Goal: Task Accomplishment & Management: Manage account settings

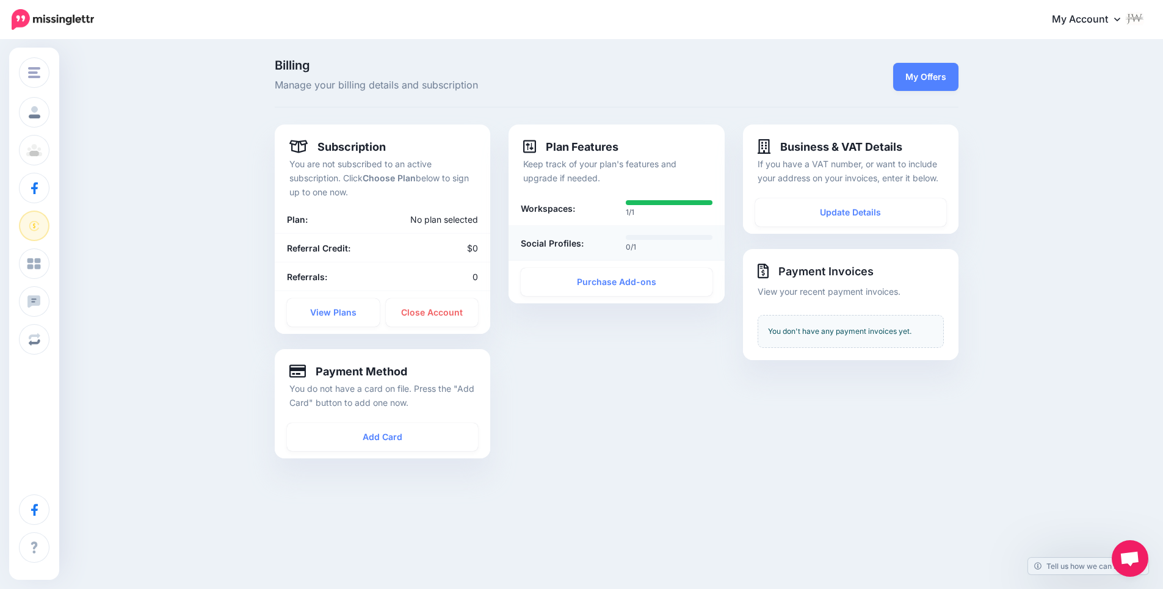
click at [577, 233] on div "Social Profiles:" at bounding box center [564, 243] width 105 height 20
click at [624, 233] on div "0/1" at bounding box center [669, 243] width 105 height 20
click at [627, 233] on div "0/1" at bounding box center [669, 243] width 105 height 20
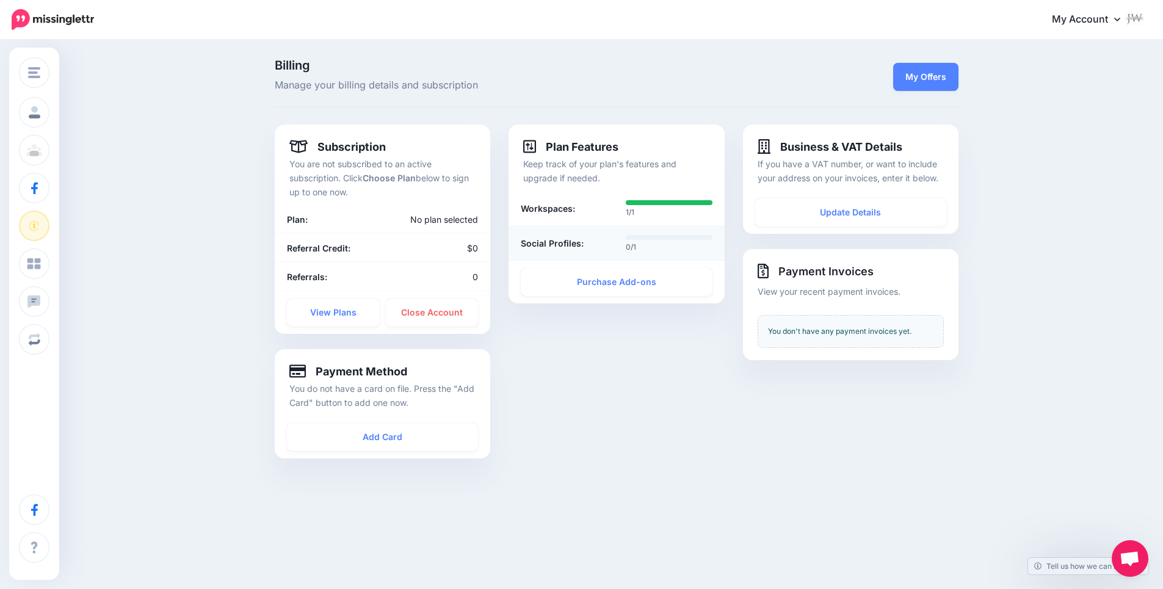
click at [627, 233] on div "0/1" at bounding box center [669, 243] width 105 height 20
click at [627, 234] on div "0/1" at bounding box center [669, 243] width 105 height 20
click at [605, 280] on link "Purchase Add-ons" at bounding box center [616, 282] width 191 height 28
click at [334, 310] on link "View Plans" at bounding box center [333, 313] width 93 height 28
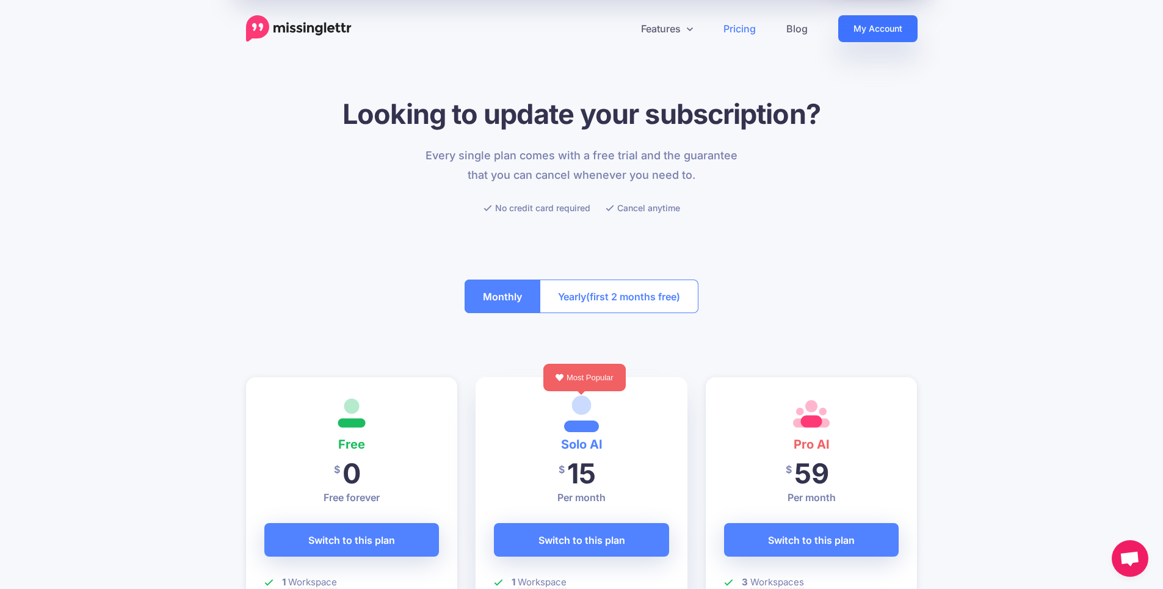
click at [865, 21] on link "My Account" at bounding box center [877, 28] width 79 height 27
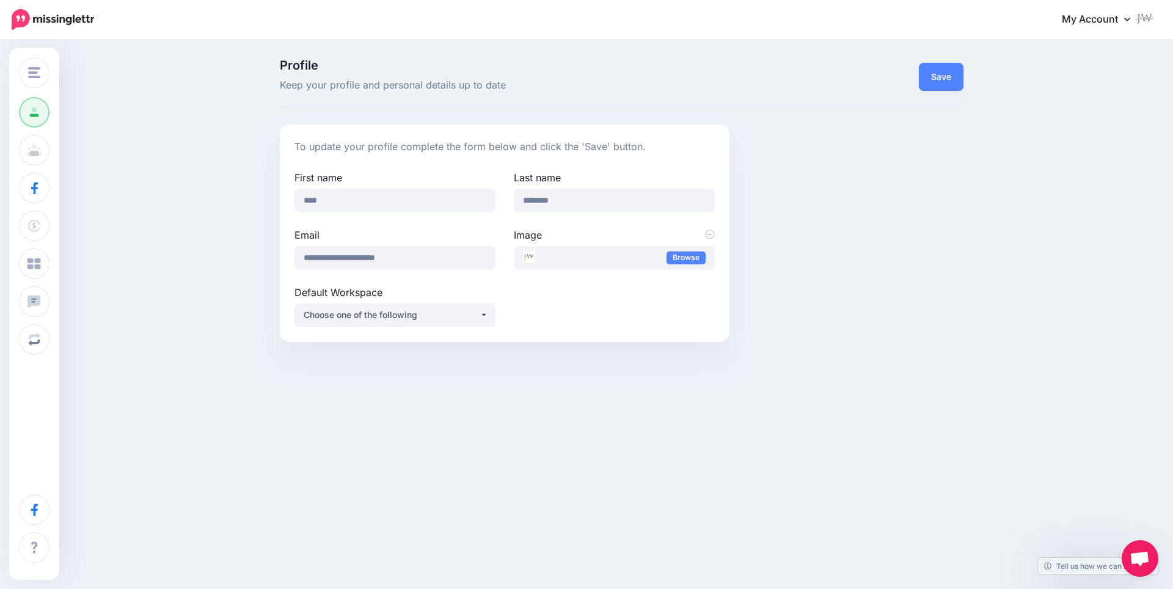
click at [1112, 9] on link "My Account" at bounding box center [1101, 20] width 105 height 30
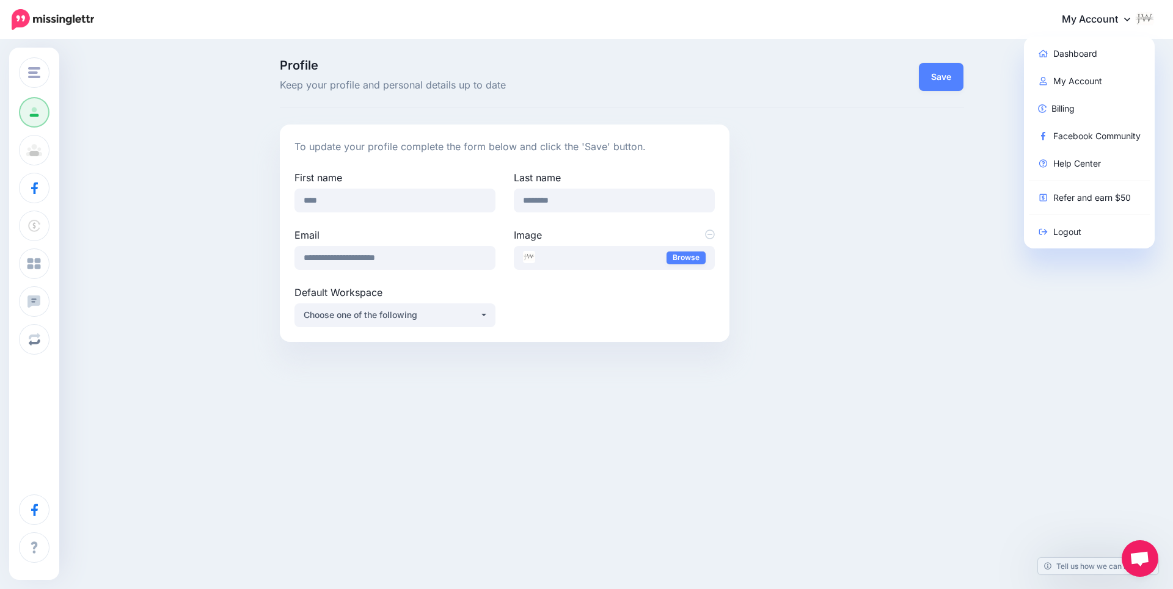
click at [1135, 572] on span "Open chat" at bounding box center [1139, 558] width 37 height 37
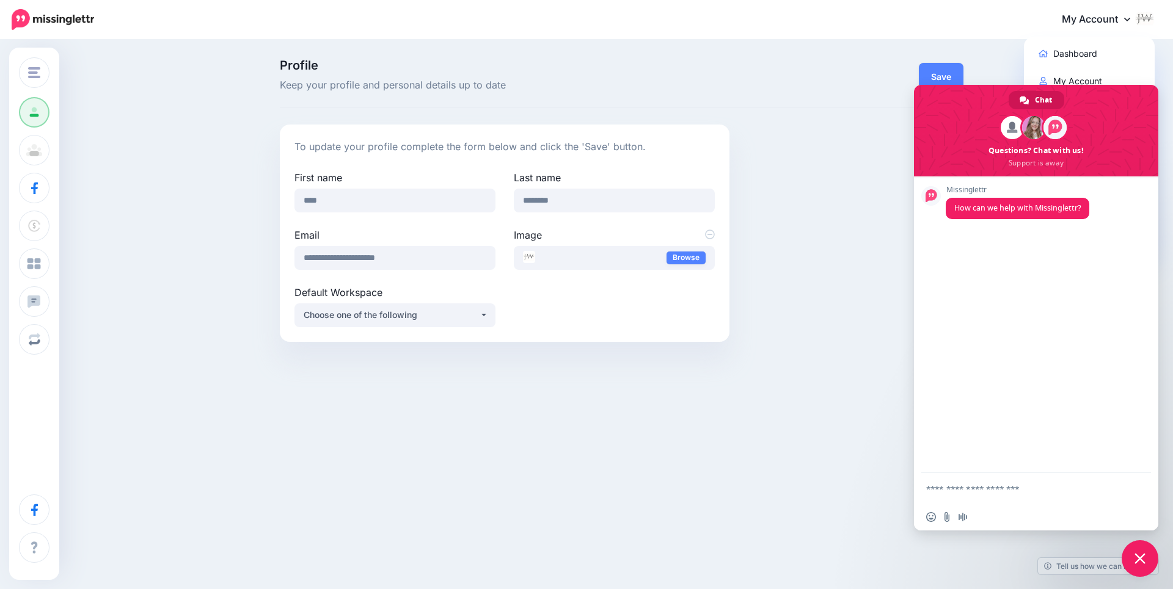
click at [938, 490] on textarea "Compose your message..." at bounding box center [1023, 488] width 195 height 31
click at [1042, 489] on textarea "**********" at bounding box center [1023, 488] width 195 height 31
paste textarea "**********"
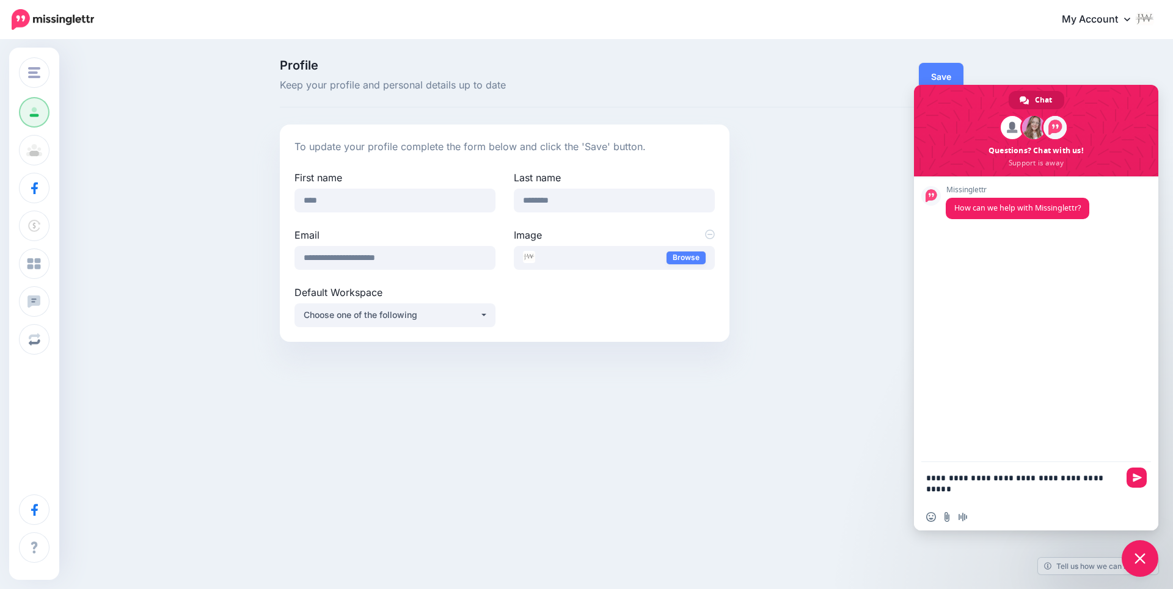
click at [1110, 475] on textarea "**********" at bounding box center [1023, 483] width 195 height 42
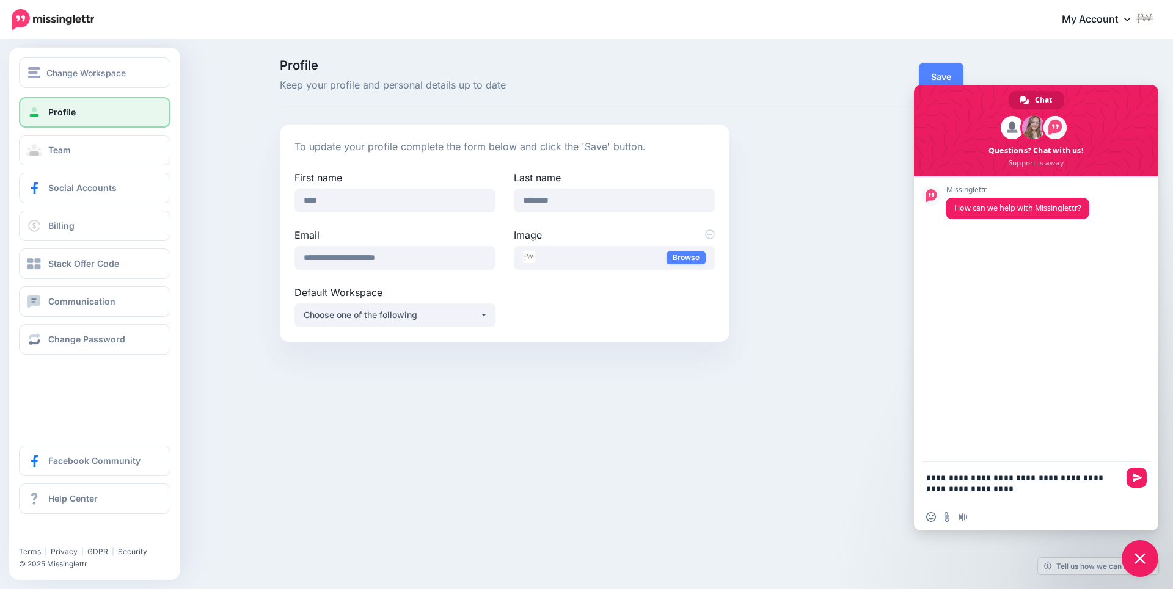
paste textarea "**********"
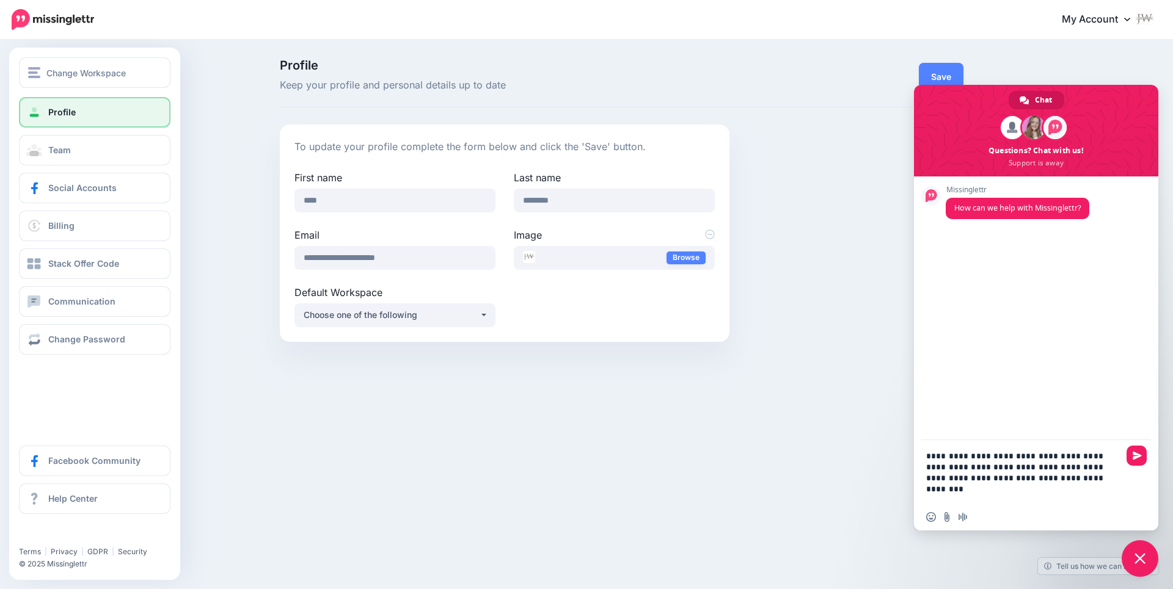
type textarea "**********"
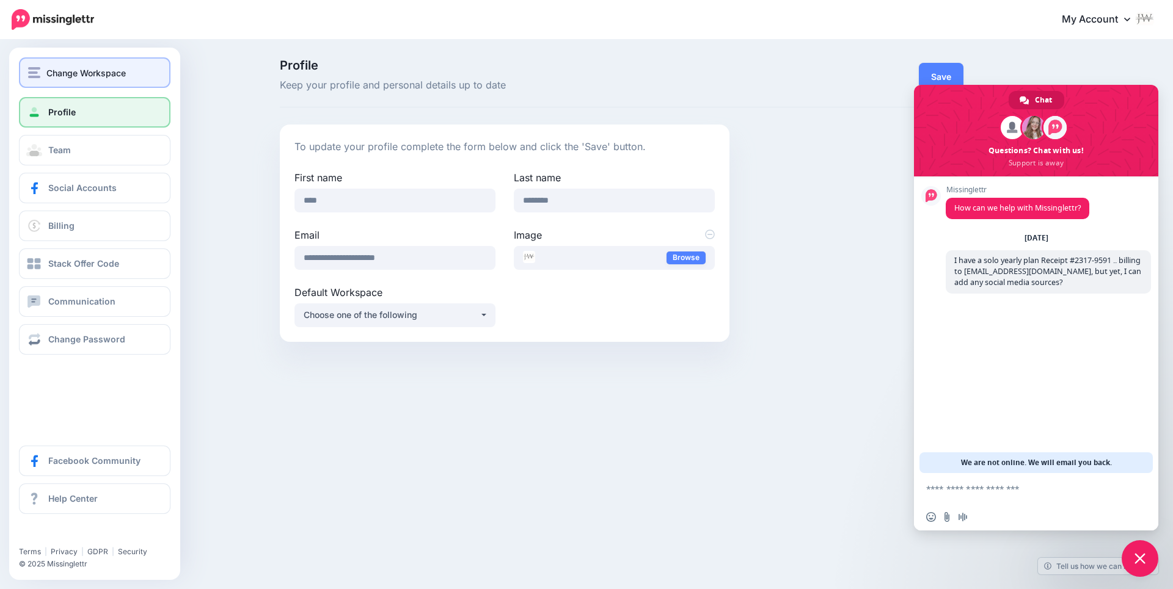
click at [36, 85] on button "Change Workspace" at bounding box center [94, 72] width 151 height 31
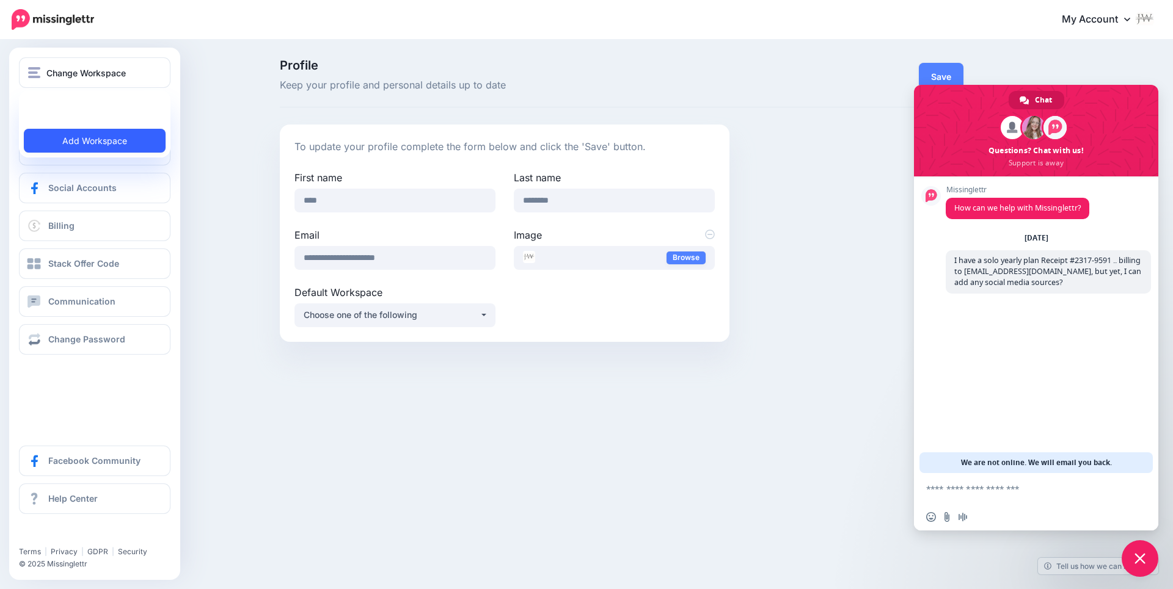
click at [58, 147] on link "Add Workspace" at bounding box center [95, 141] width 142 height 24
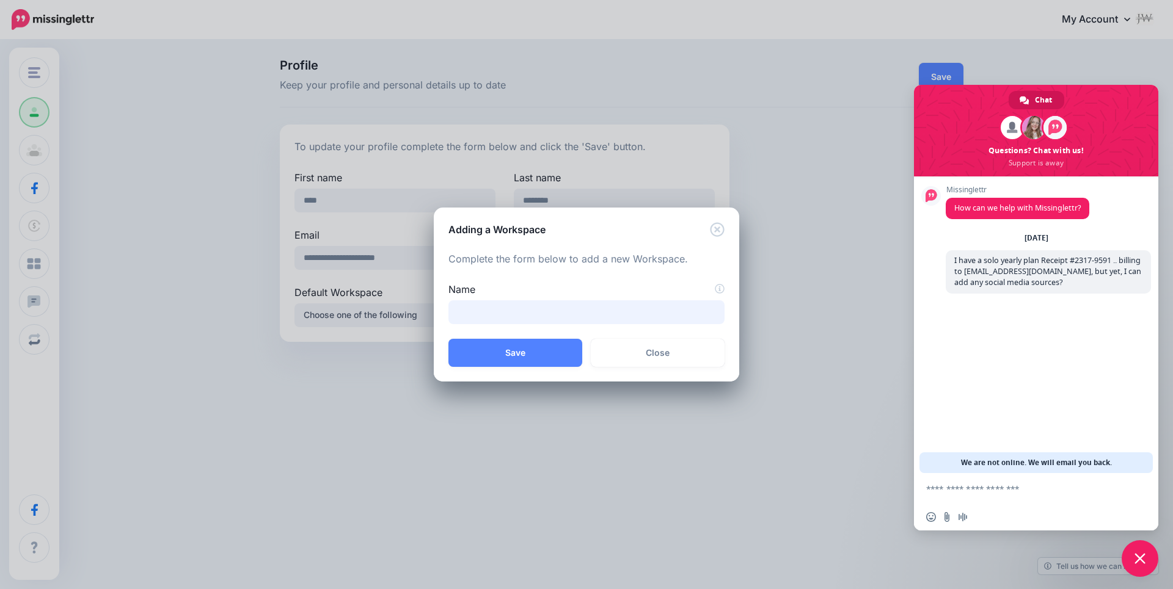
click at [660, 323] on input "Name" at bounding box center [586, 312] width 276 height 24
click at [653, 348] on link "Close" at bounding box center [658, 353] width 134 height 28
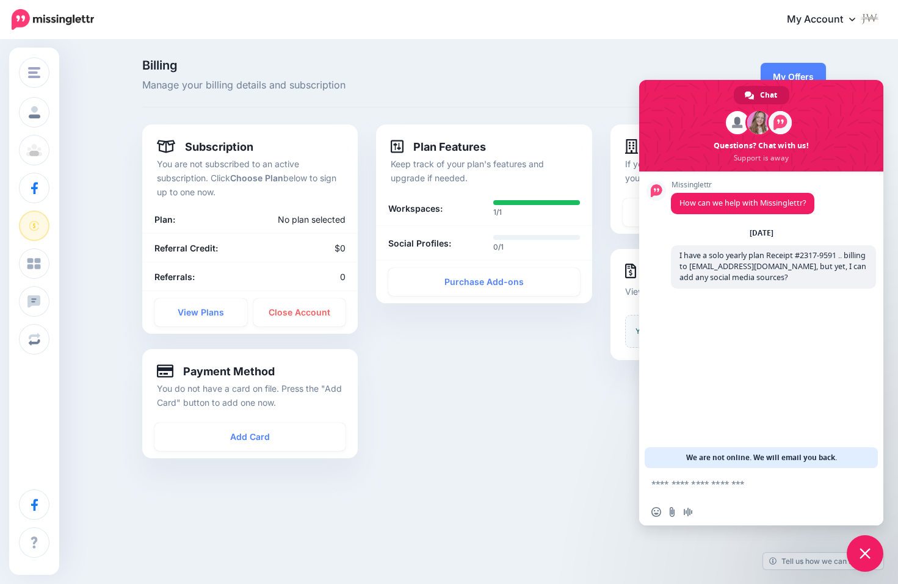
click at [820, 13] on link "My Account" at bounding box center [827, 20] width 105 height 30
drag, startPoint x: 599, startPoint y: 73, endPoint x: 621, endPoint y: 85, distance: 24.9
click at [601, 73] on div "Billing Manage your billing details and subscription" at bounding box center [367, 76] width 468 height 34
click at [867, 553] on span "Close chat" at bounding box center [865, 553] width 11 height 11
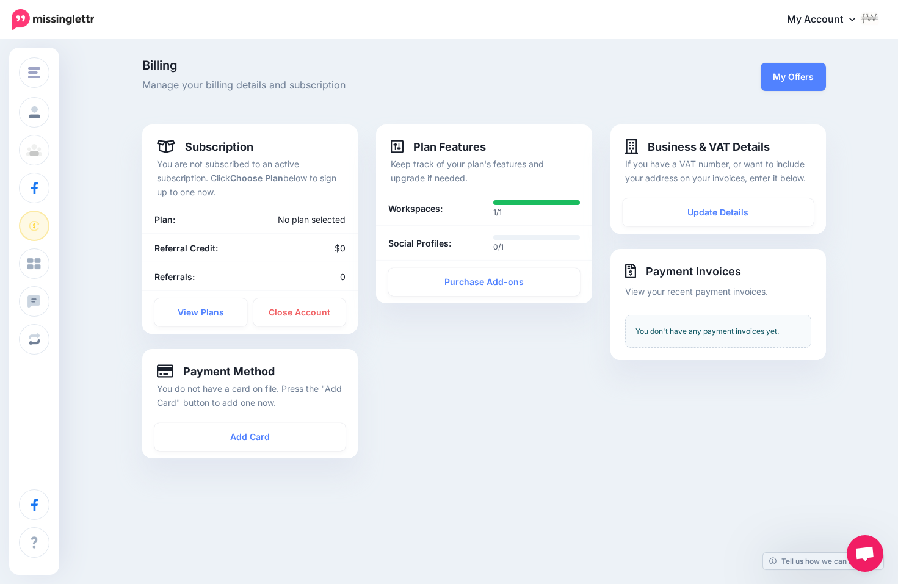
click at [815, 15] on link "My Account" at bounding box center [827, 20] width 105 height 30
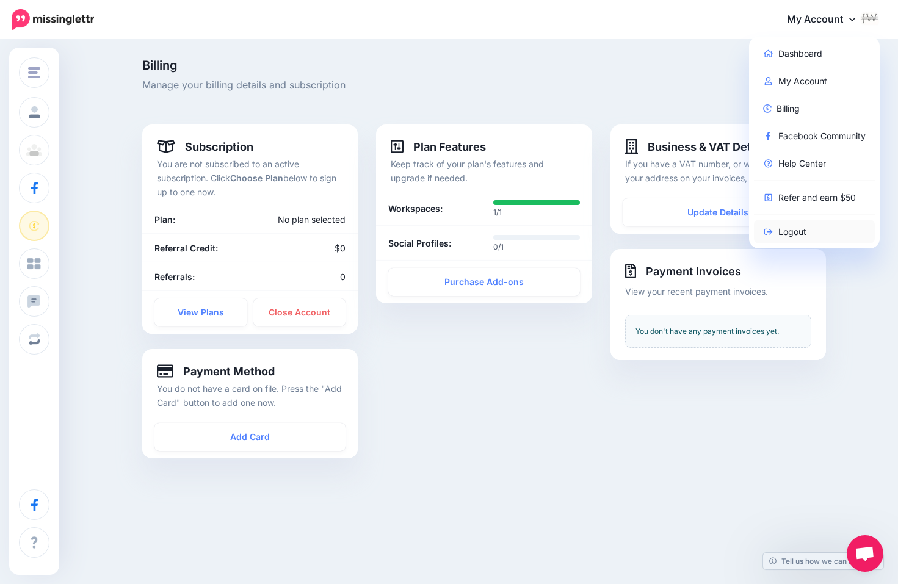
click at [802, 231] on link "Logout" at bounding box center [815, 232] width 122 height 24
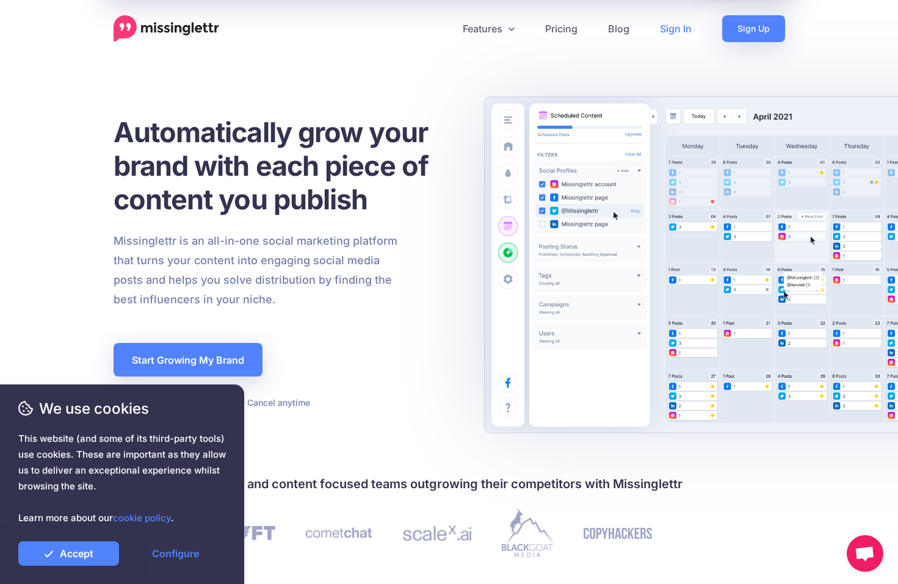
click at [672, 24] on link "Sign In" at bounding box center [676, 28] width 62 height 27
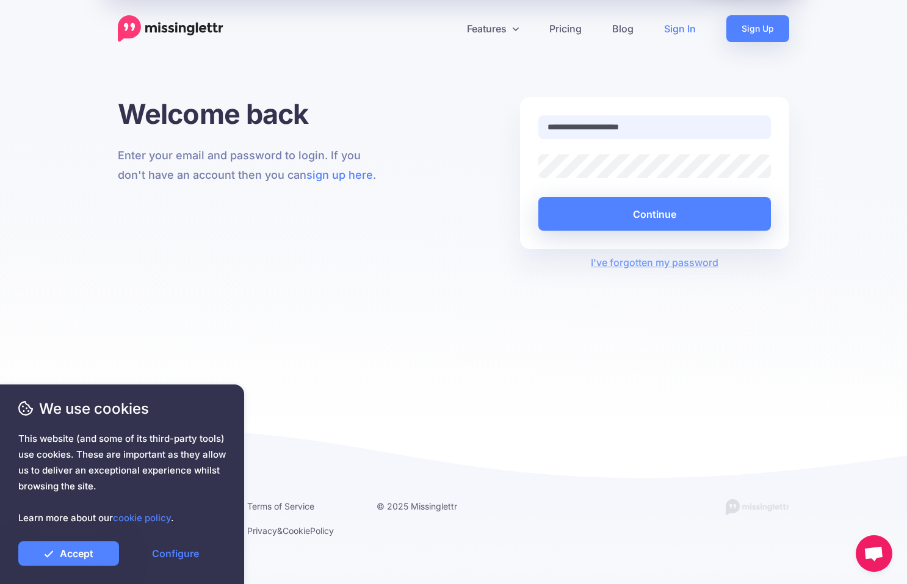
drag, startPoint x: 561, startPoint y: 133, endPoint x: 443, endPoint y: 134, distance: 117.9
click at [443, 134] on div "**********" at bounding box center [454, 183] width 690 height 173
type input "**********"
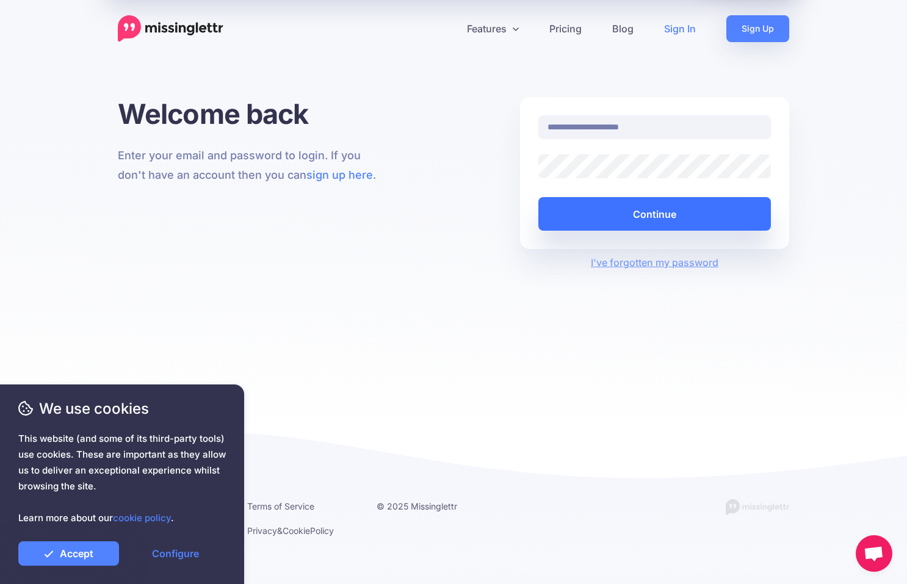
click at [677, 204] on button "Continue" at bounding box center [655, 214] width 233 height 34
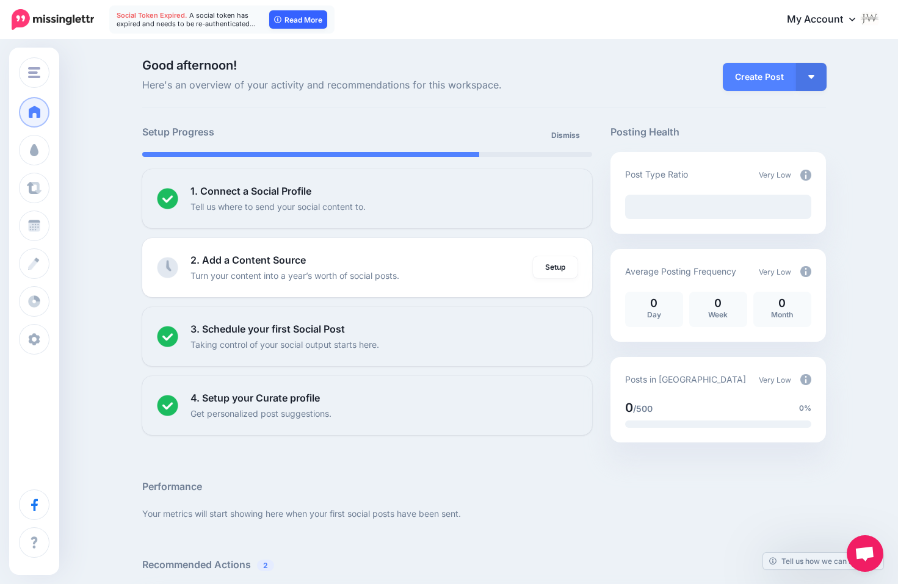
click at [299, 17] on link "Read More" at bounding box center [298, 19] width 58 height 18
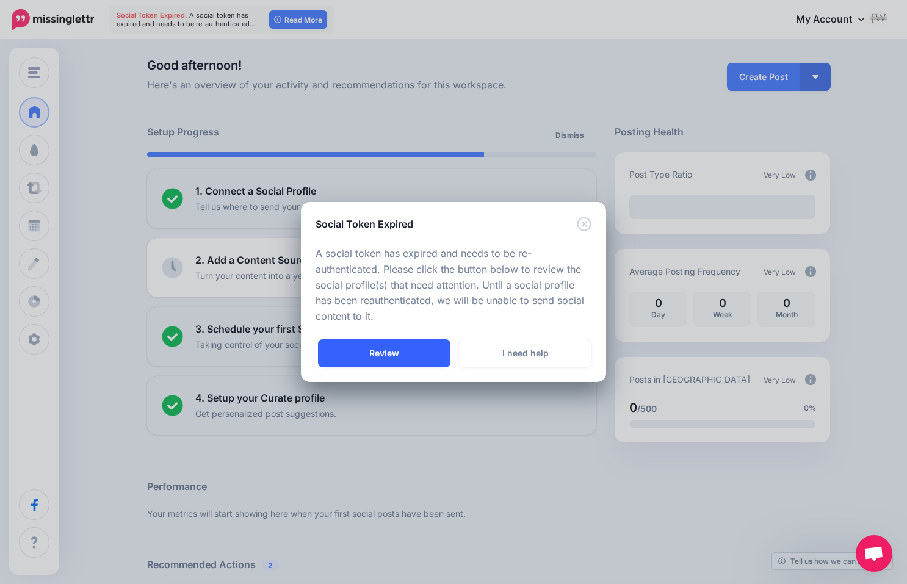
click at [360, 351] on link "Review" at bounding box center [384, 354] width 133 height 28
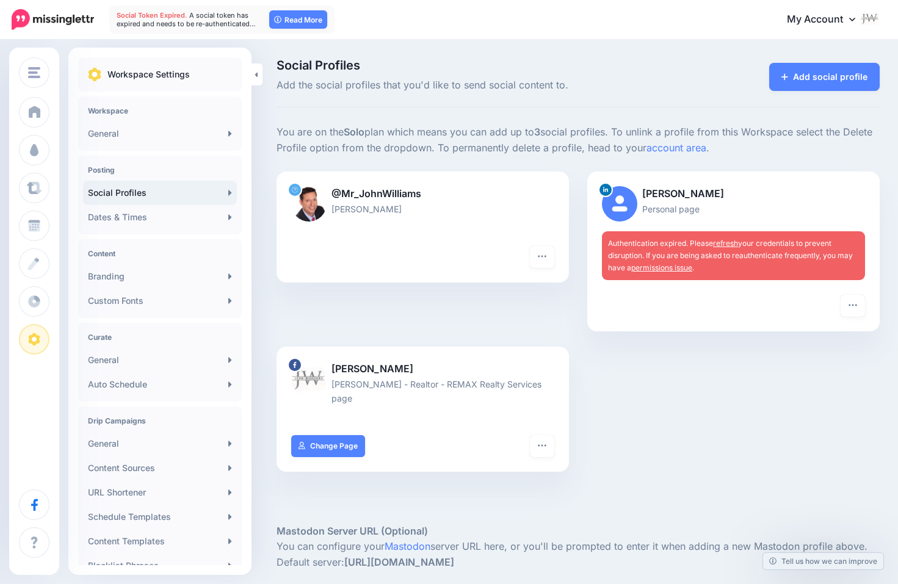
click at [381, 345] on div "@Mr_JohnWilliams John Williams Turn hashtags off Reconnect Pause sending Delete…" at bounding box center [422, 259] width 311 height 175
click at [547, 441] on icon "button" at bounding box center [542, 446] width 10 height 10
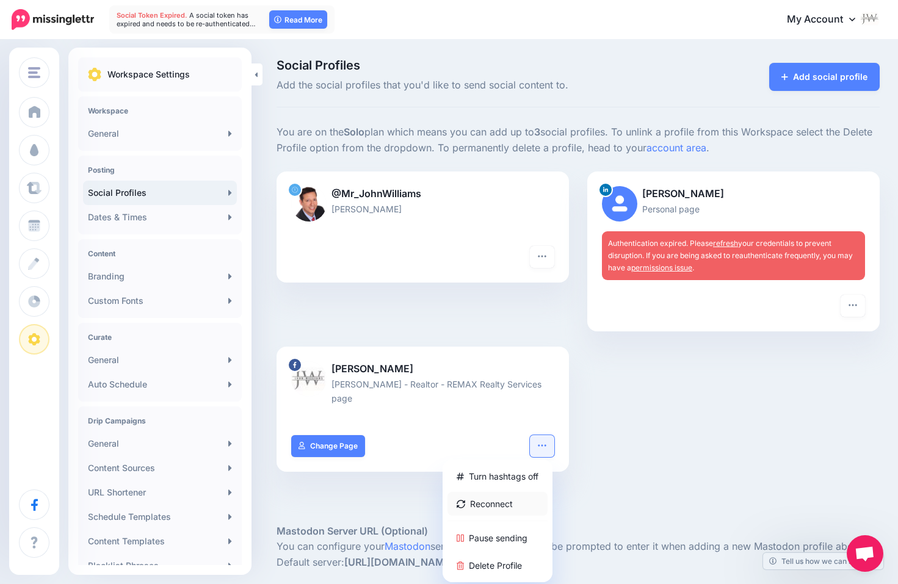
click at [511, 492] on link "Reconnect" at bounding box center [498, 504] width 100 height 24
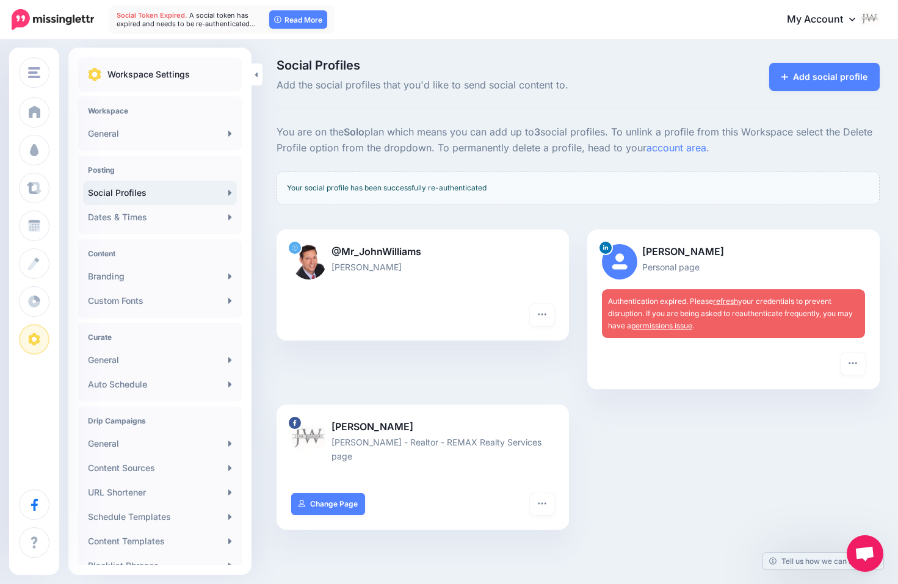
click at [733, 295] on div "Authentication expired. Please refresh your credentials to prevent disruption. …" at bounding box center [733, 313] width 263 height 49
click at [737, 297] on link "refresh" at bounding box center [725, 301] width 25 height 9
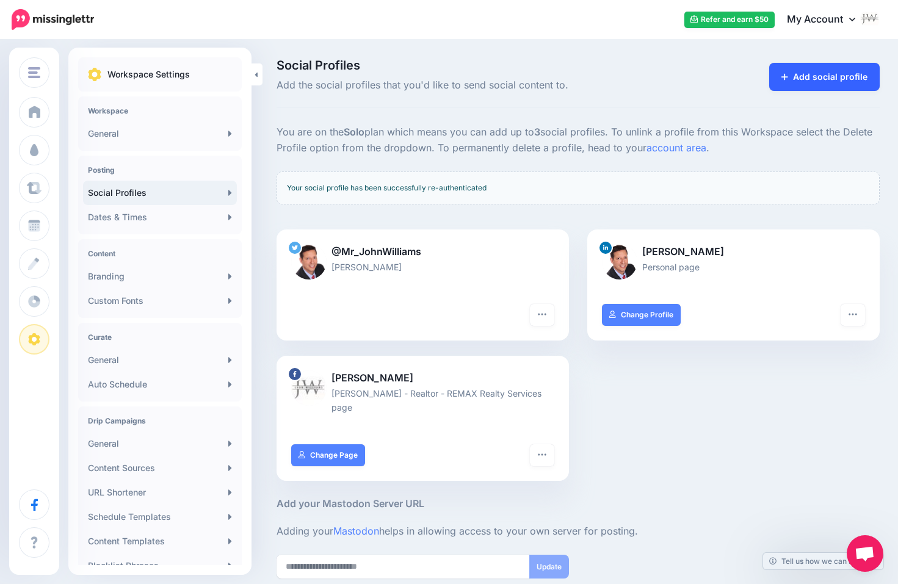
click at [832, 83] on link "Add social profile" at bounding box center [824, 77] width 111 height 28
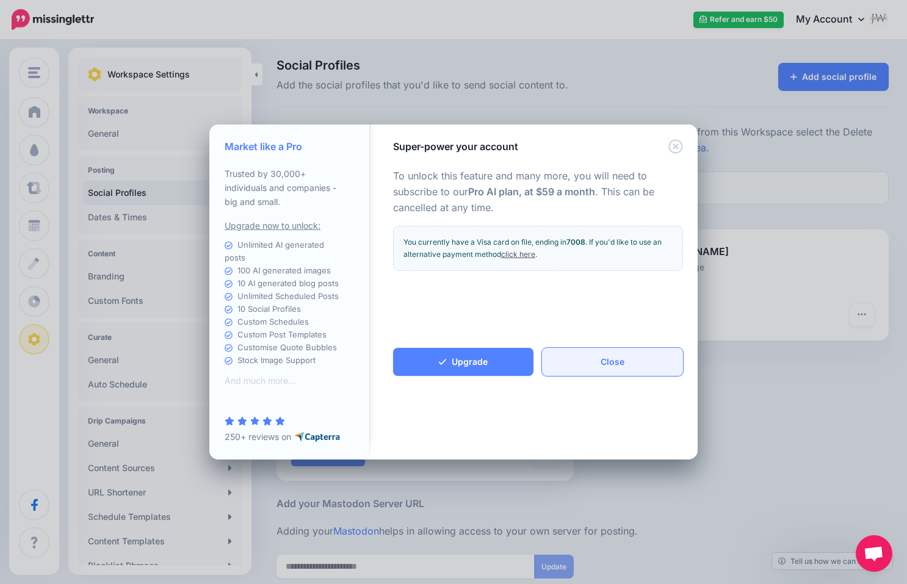
click at [625, 360] on button "Close" at bounding box center [612, 362] width 141 height 28
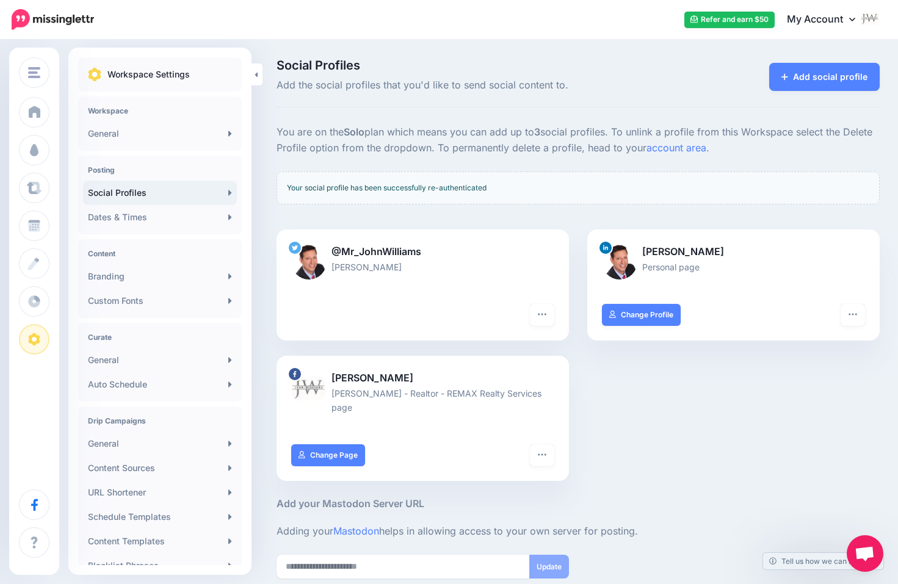
click at [546, 314] on icon "button" at bounding box center [542, 314] width 8 height 2
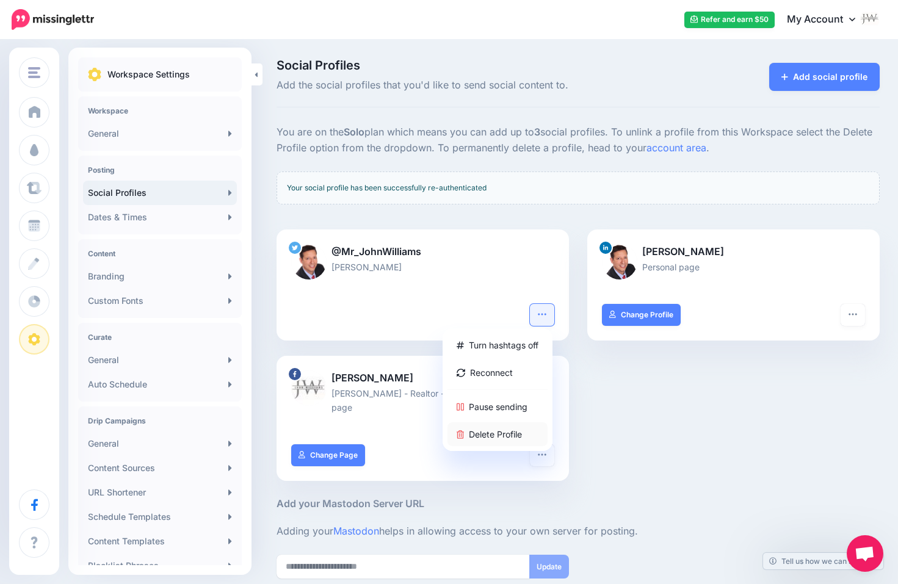
click at [514, 434] on link "Delete Profile" at bounding box center [498, 435] width 100 height 24
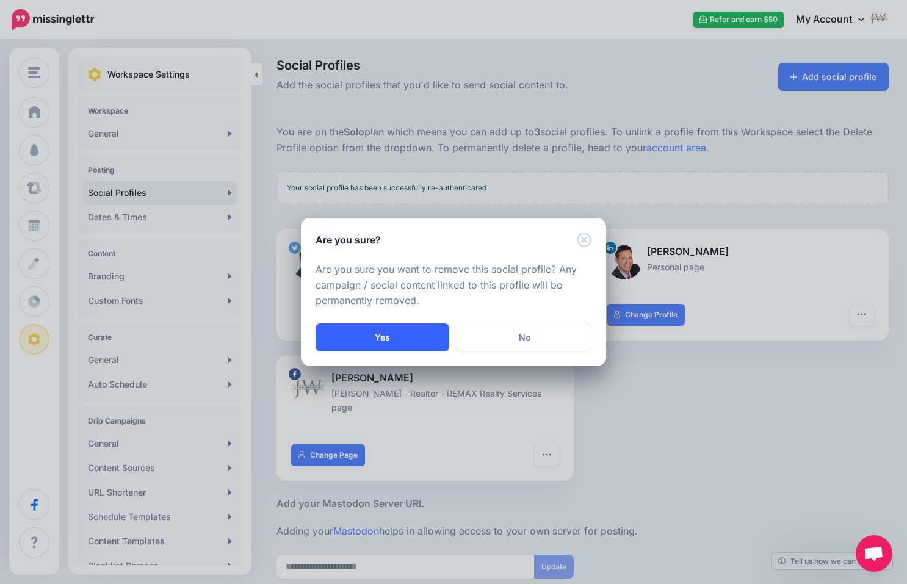
click at [424, 343] on button "Yes" at bounding box center [383, 338] width 134 height 28
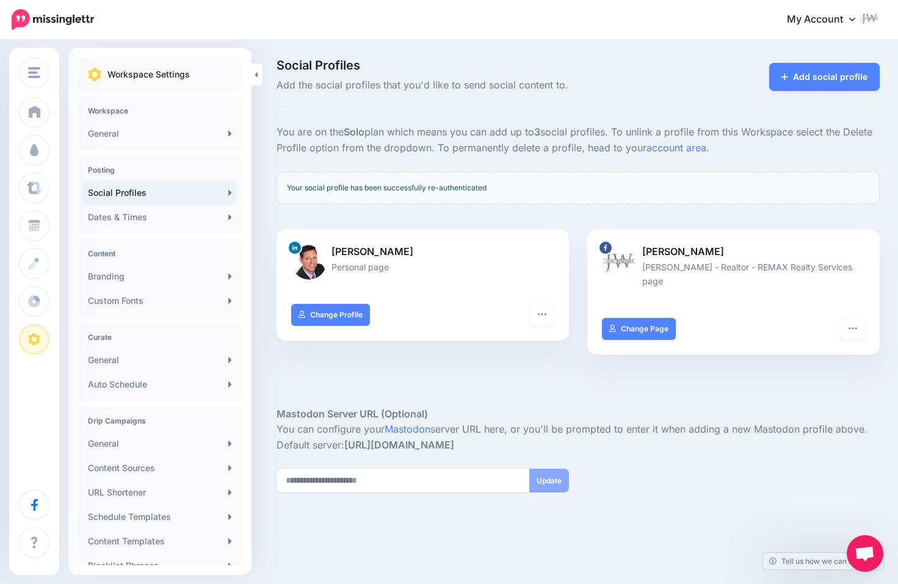
click at [814, 81] on link "Add social profile" at bounding box center [824, 77] width 111 height 28
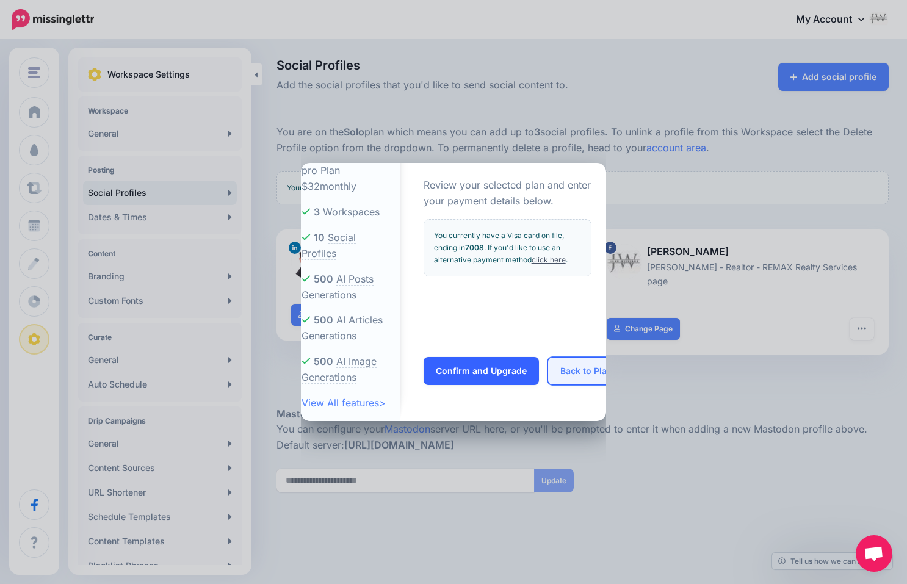
click at [560, 372] on button "Back to Plans" at bounding box center [589, 371] width 82 height 28
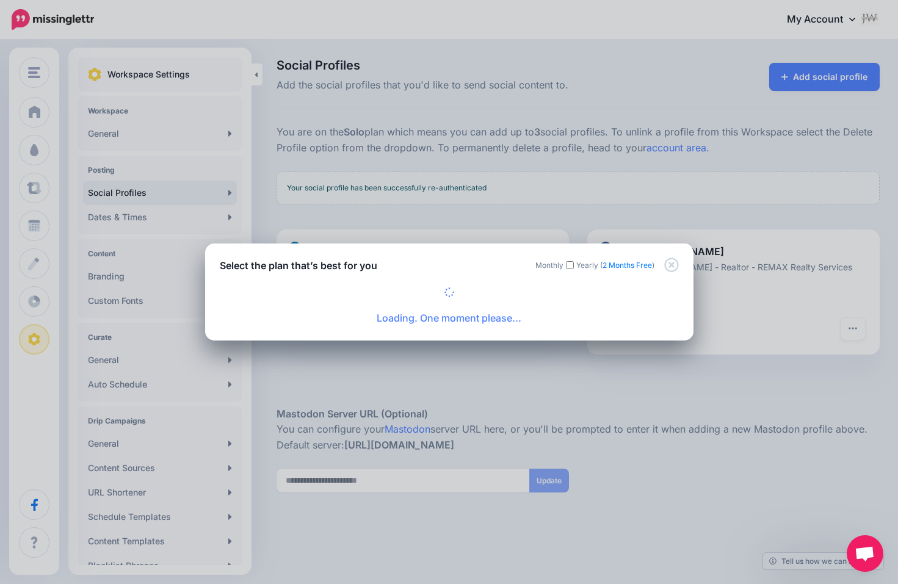
click at [543, 377] on div "Select the plan that’s best for you Monthly Yearly ( 2 Months Free ) Loading. O…" at bounding box center [449, 292] width 898 height 584
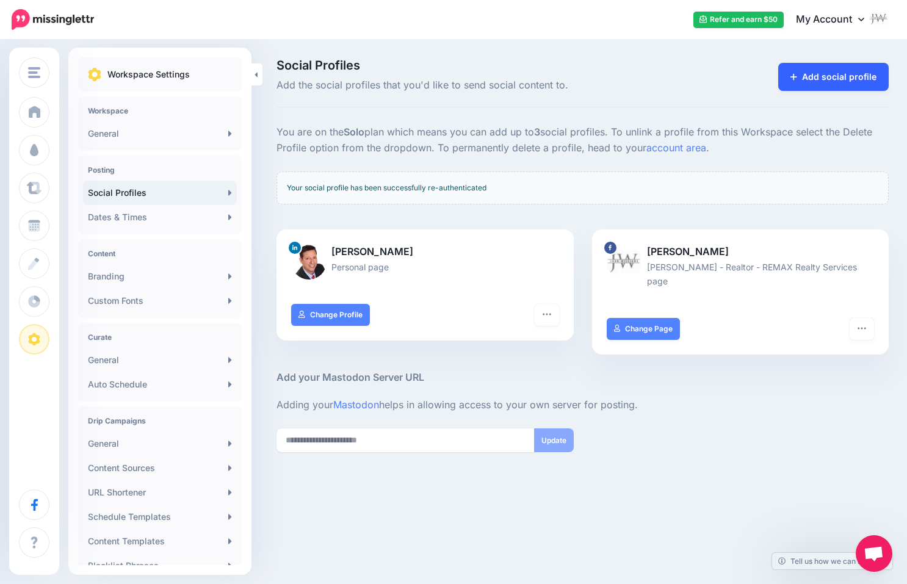
click at [840, 65] on link "Add social profile" at bounding box center [834, 77] width 111 height 28
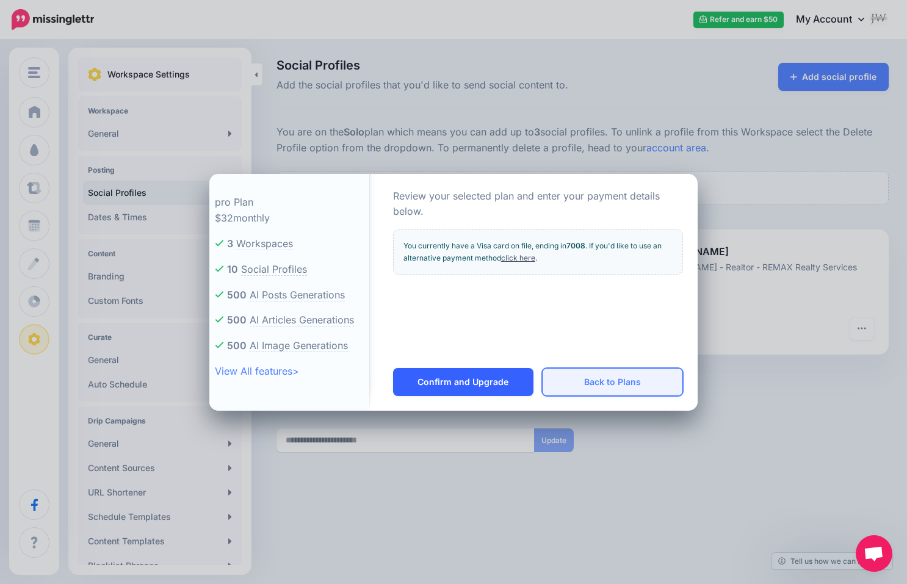
click at [570, 394] on button "Back to Plans" at bounding box center [612, 382] width 141 height 28
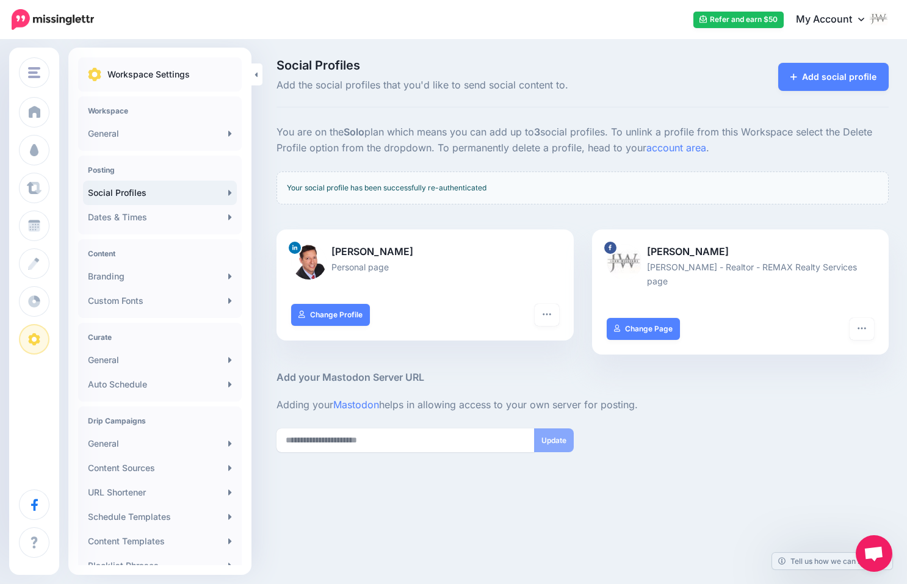
click at [404, 95] on div "Social Profiles Add the social profiles that you'd like to send social content …" at bounding box center [583, 83] width 613 height 48
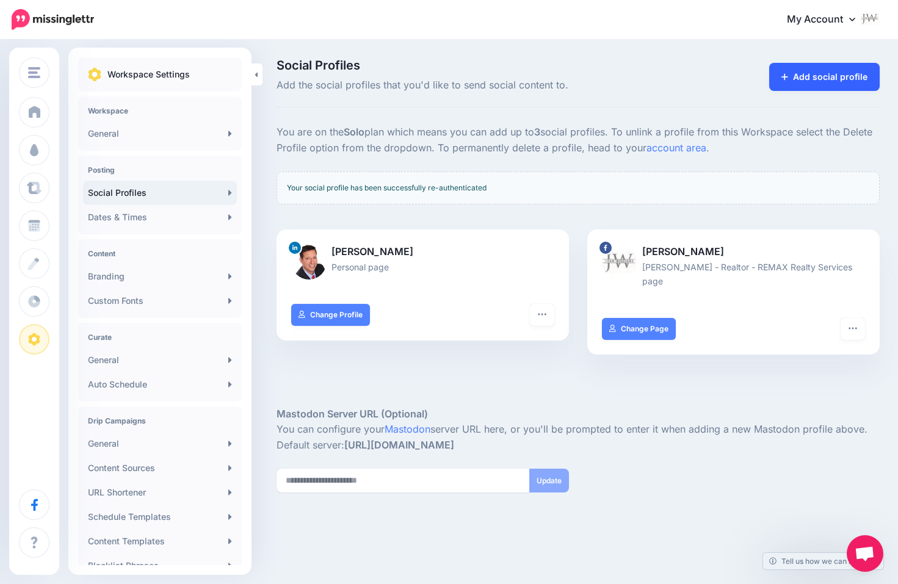
click at [823, 84] on link "Add social profile" at bounding box center [824, 77] width 111 height 28
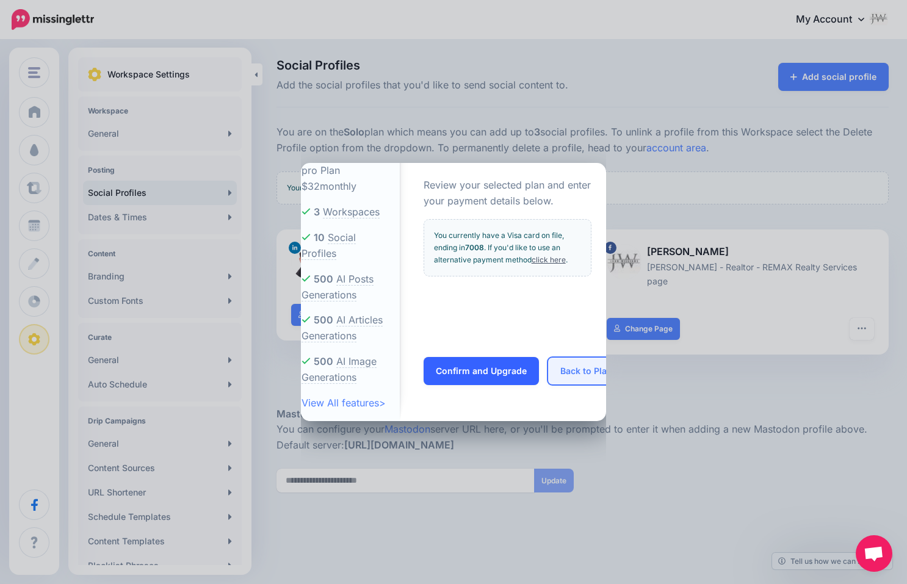
click at [579, 378] on button "Back to Plans" at bounding box center [589, 371] width 82 height 28
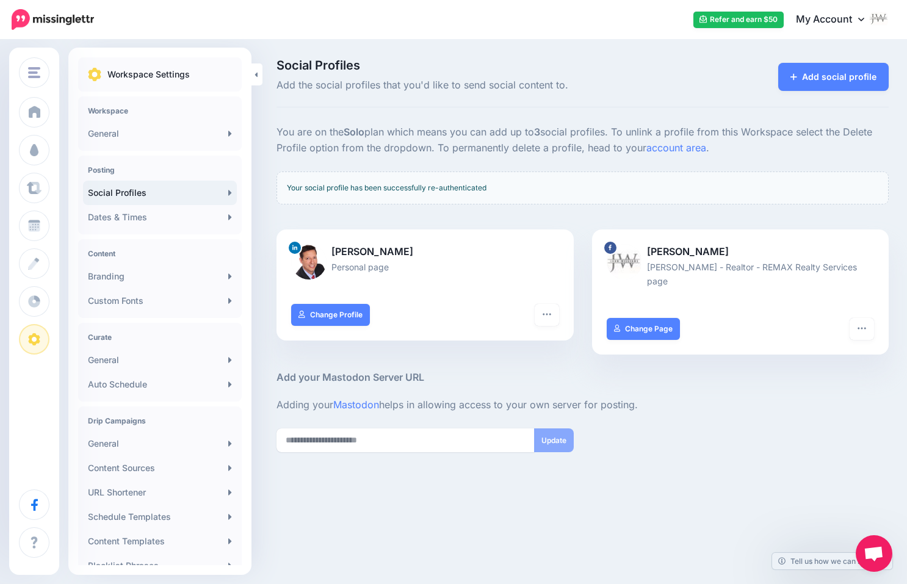
click at [400, 370] on h5 "Add your Mastodon Server URL" at bounding box center [583, 377] width 613 height 15
click at [382, 186] on div "Your social profile has been successfully re-authenticated" at bounding box center [583, 188] width 613 height 33
click at [688, 453] on div at bounding box center [583, 499] width 613 height 92
click at [121, 221] on link "Dates & Times" at bounding box center [160, 217] width 154 height 24
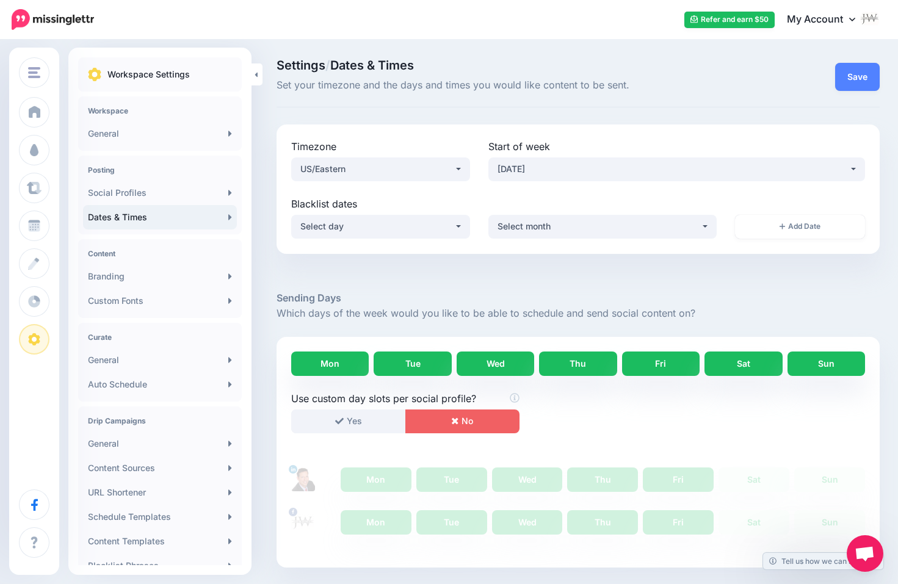
click at [103, 319] on div "Workspace Settings Workspace General Posting Social Profiles Dates & Times Cont…" at bounding box center [159, 354] width 183 height 595
click at [100, 360] on link "General" at bounding box center [160, 360] width 154 height 24
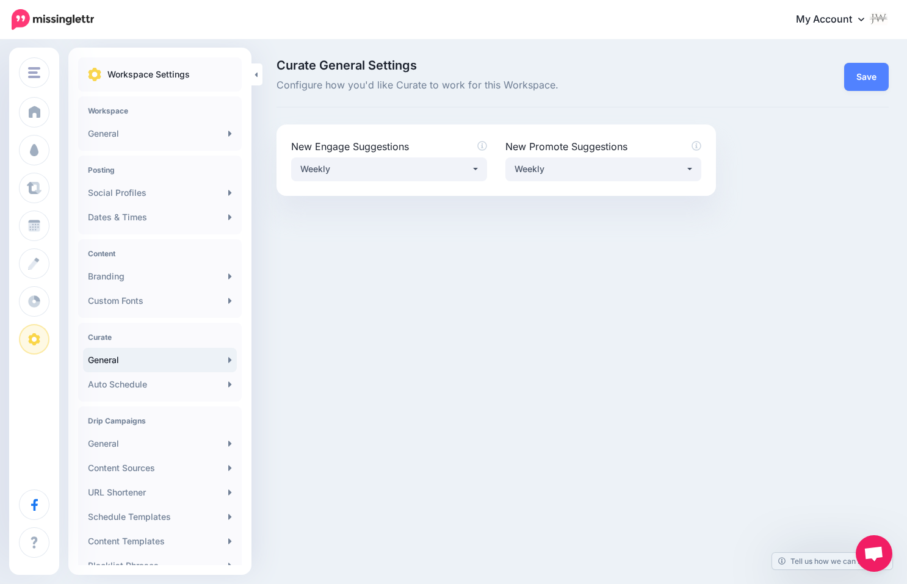
click at [114, 400] on div "Curate General Auto Schedule" at bounding box center [160, 362] width 164 height 79
click at [106, 417] on h4 "Drip Campaigns" at bounding box center [160, 420] width 144 height 9
click at [103, 440] on link "General" at bounding box center [160, 444] width 154 height 24
click at [107, 484] on link "URL Shortener" at bounding box center [160, 493] width 154 height 24
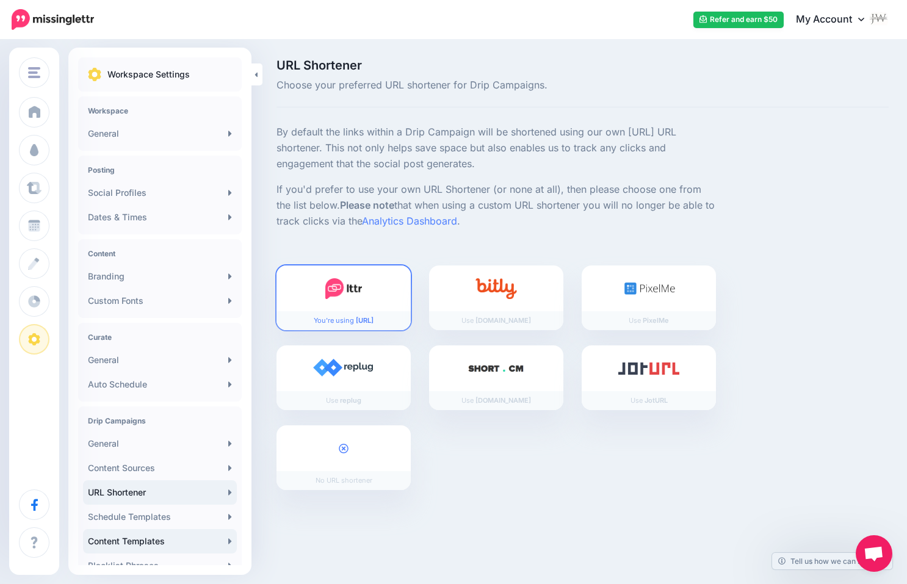
click at [95, 546] on link "Content Templates" at bounding box center [160, 541] width 154 height 24
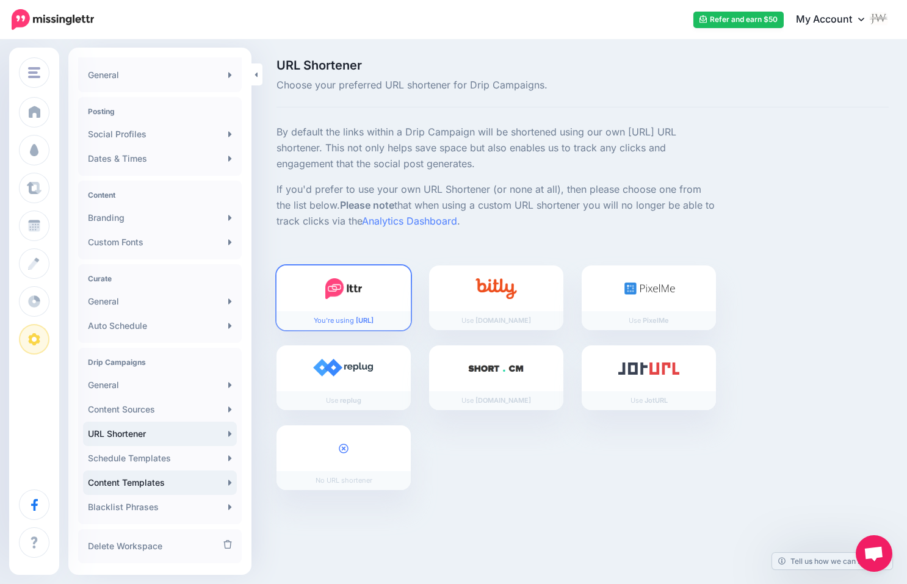
scroll to position [87, 0]
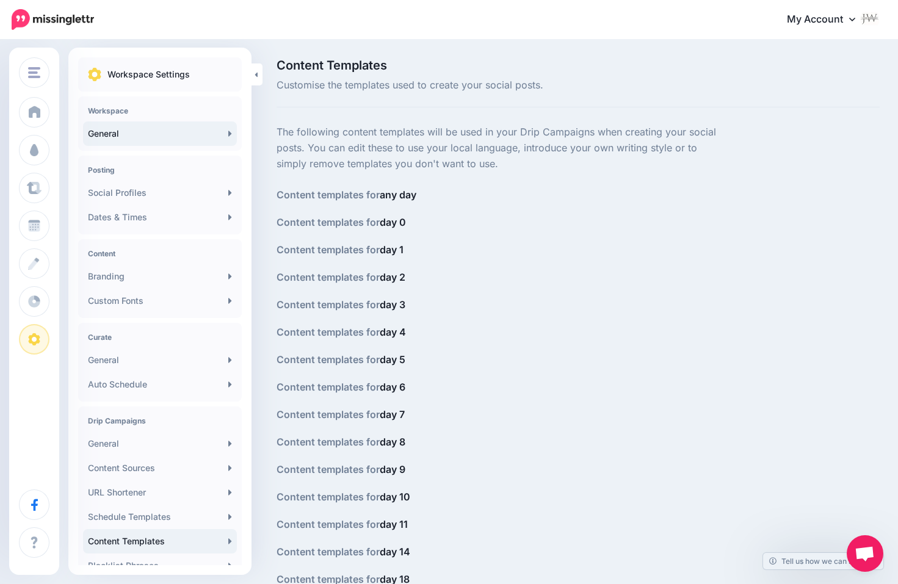
click at [113, 144] on link "General" at bounding box center [160, 134] width 154 height 24
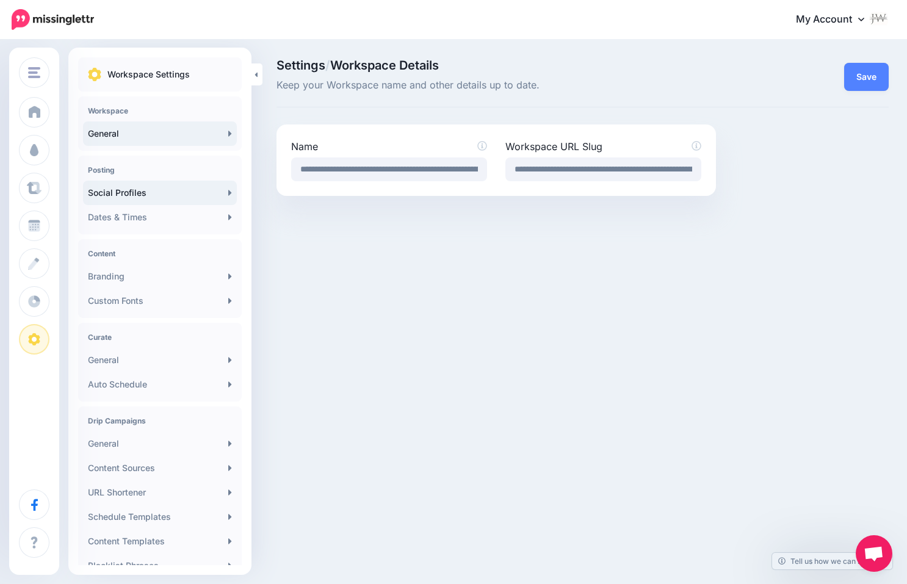
click at [93, 192] on link "Social Profiles" at bounding box center [160, 193] width 154 height 24
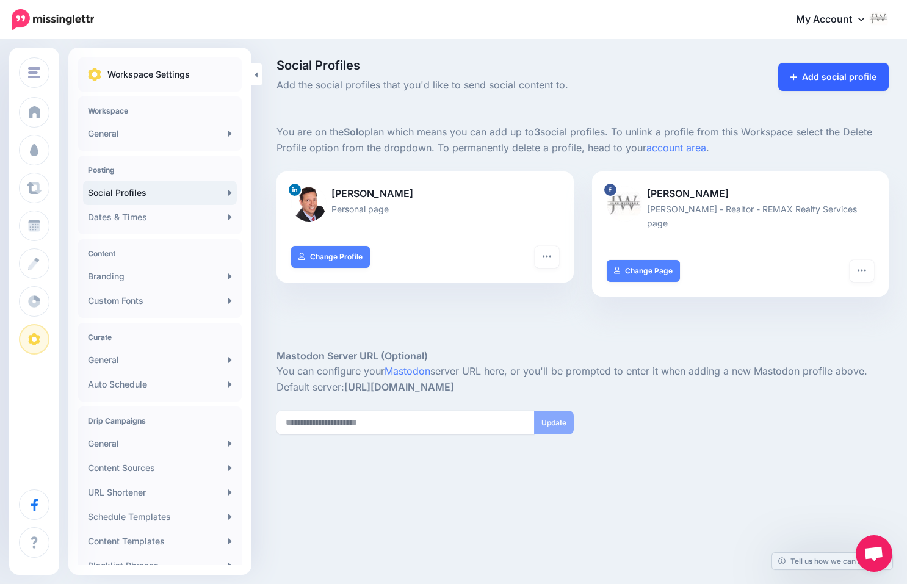
click at [825, 76] on link "Add social profile" at bounding box center [834, 77] width 111 height 28
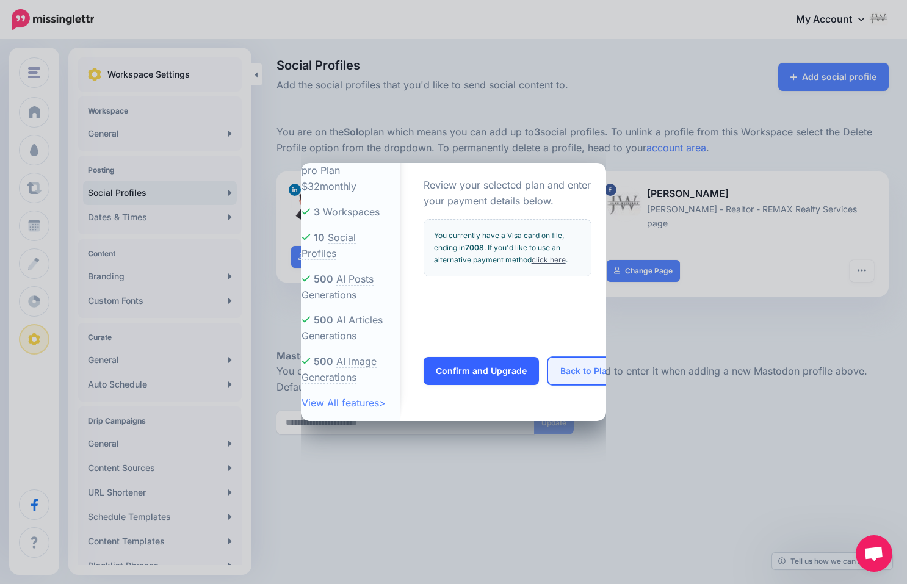
click at [578, 366] on button "Back to Plans" at bounding box center [589, 371] width 82 height 28
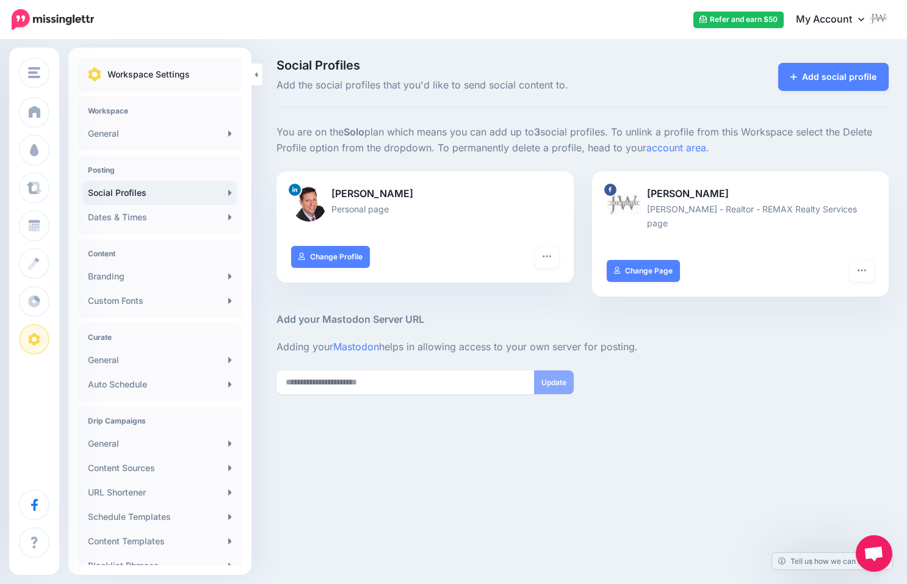
click at [648, 312] on h5 "Add your Mastodon Server URL" at bounding box center [583, 319] width 613 height 15
click at [860, 23] on icon at bounding box center [862, 19] width 6 height 10
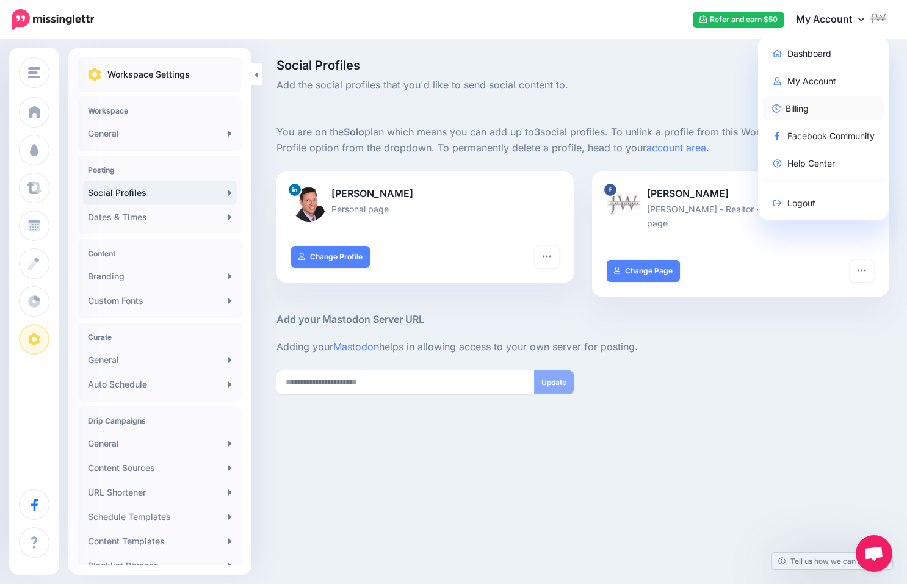
click at [799, 107] on link "Billing" at bounding box center [824, 108] width 122 height 24
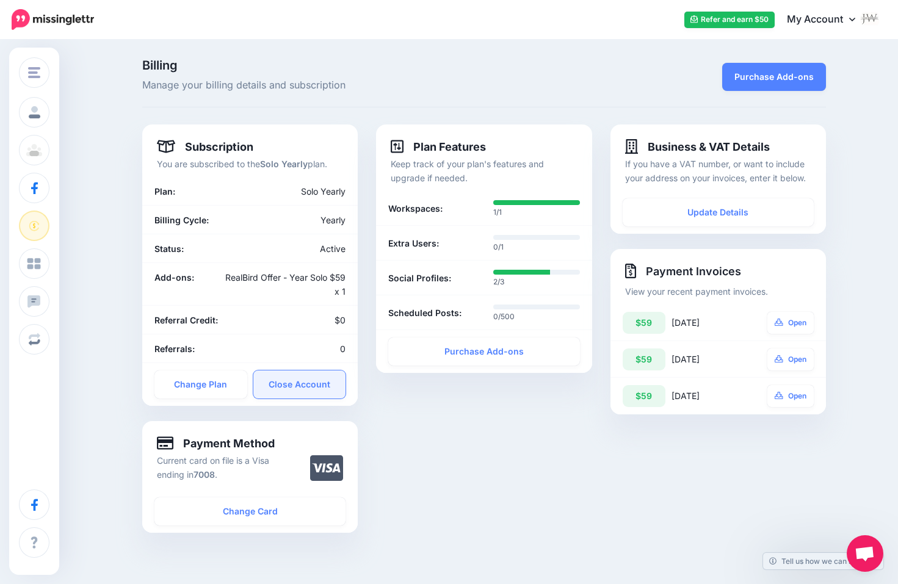
click at [310, 385] on link "Close Account" at bounding box center [299, 385] width 93 height 28
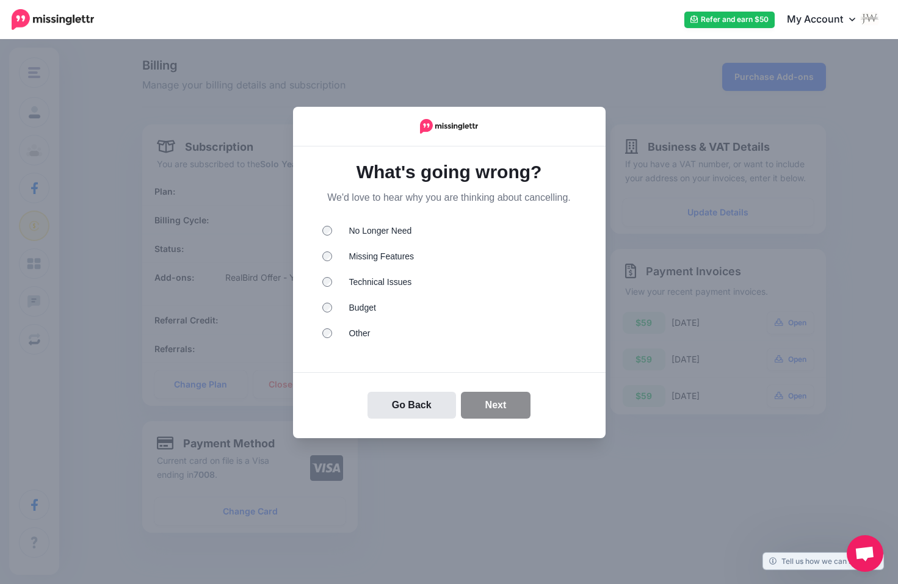
click at [344, 333] on li "Other" at bounding box center [449, 335] width 254 height 16
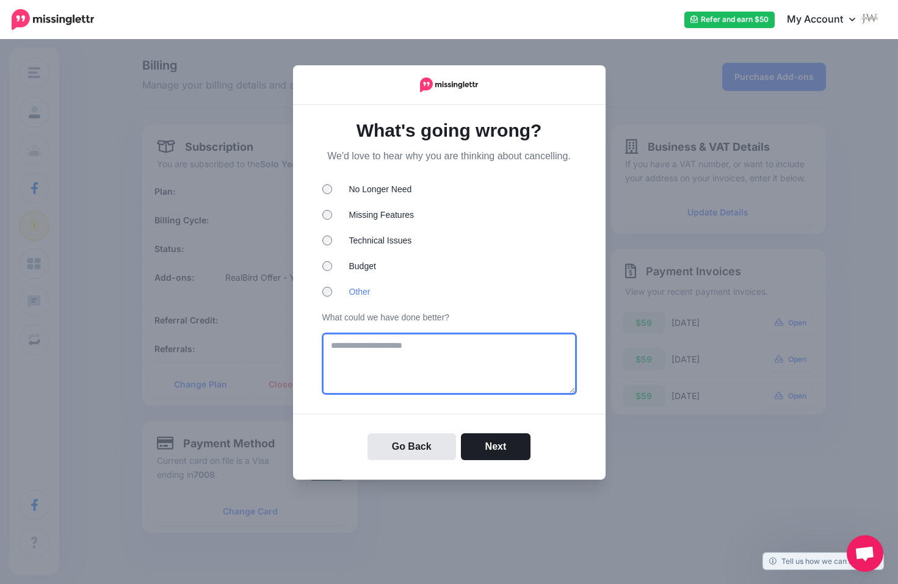
click at [354, 354] on textarea at bounding box center [449, 363] width 254 height 61
type textarea "**********"
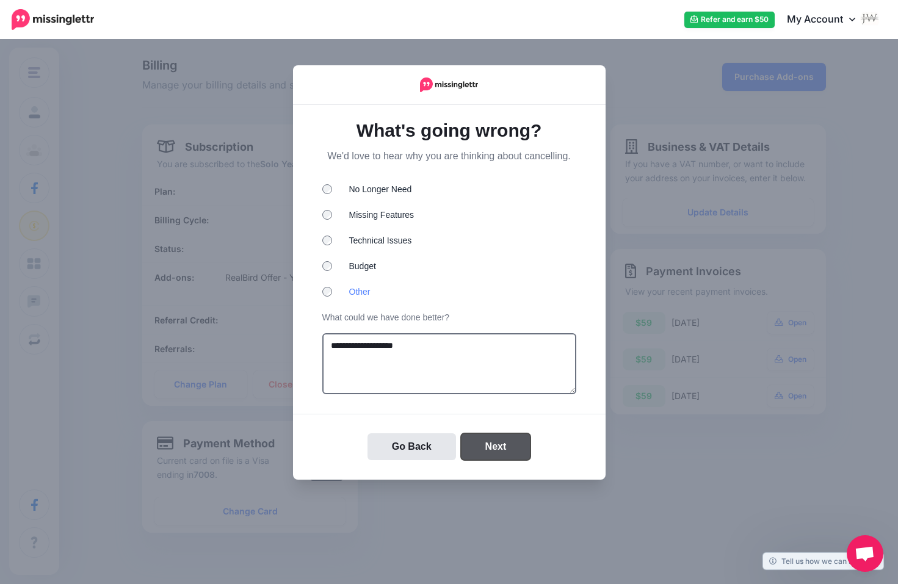
click at [482, 438] on button "Next" at bounding box center [496, 447] width 70 height 27
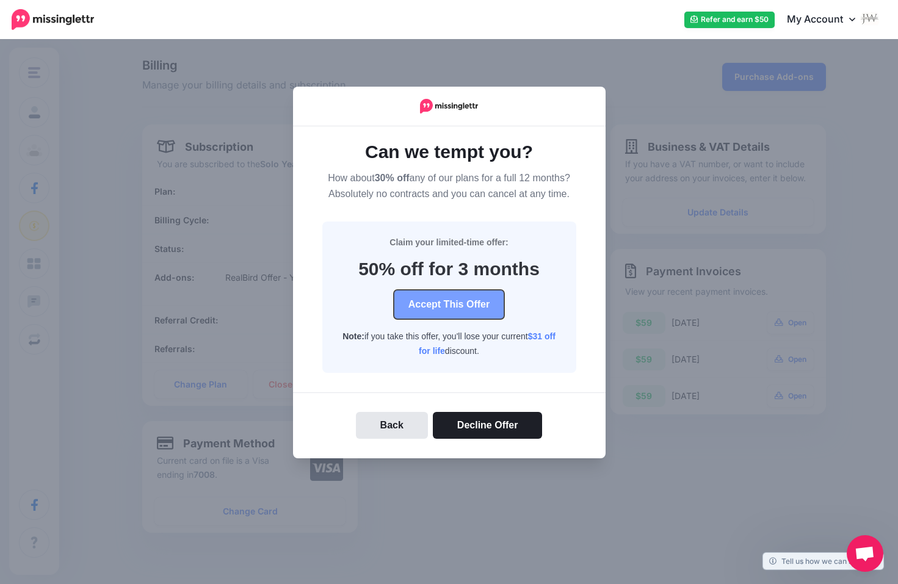
click at [476, 307] on button "Accept This Offer" at bounding box center [449, 304] width 111 height 29
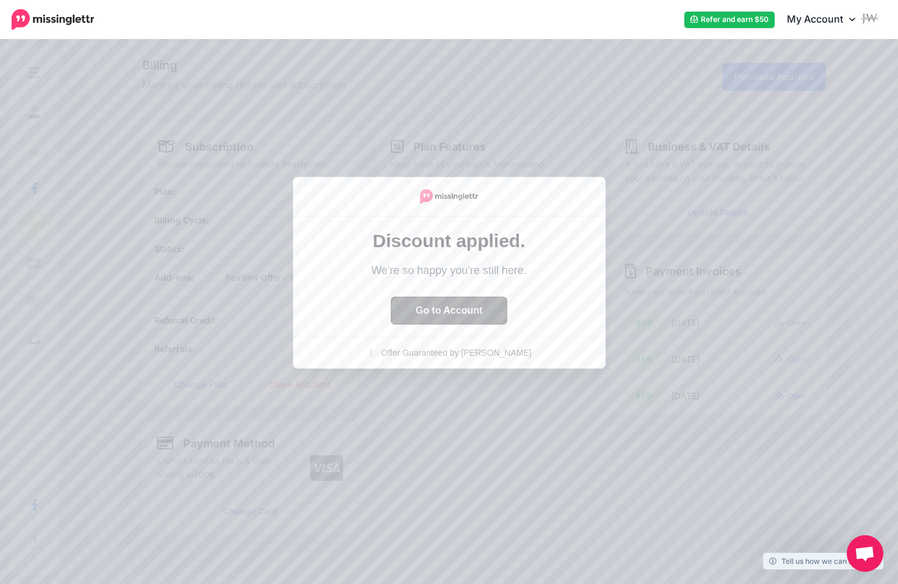
click at [468, 313] on button "Go to Account" at bounding box center [449, 310] width 116 height 27
